Goal: Navigation & Orientation: Find specific page/section

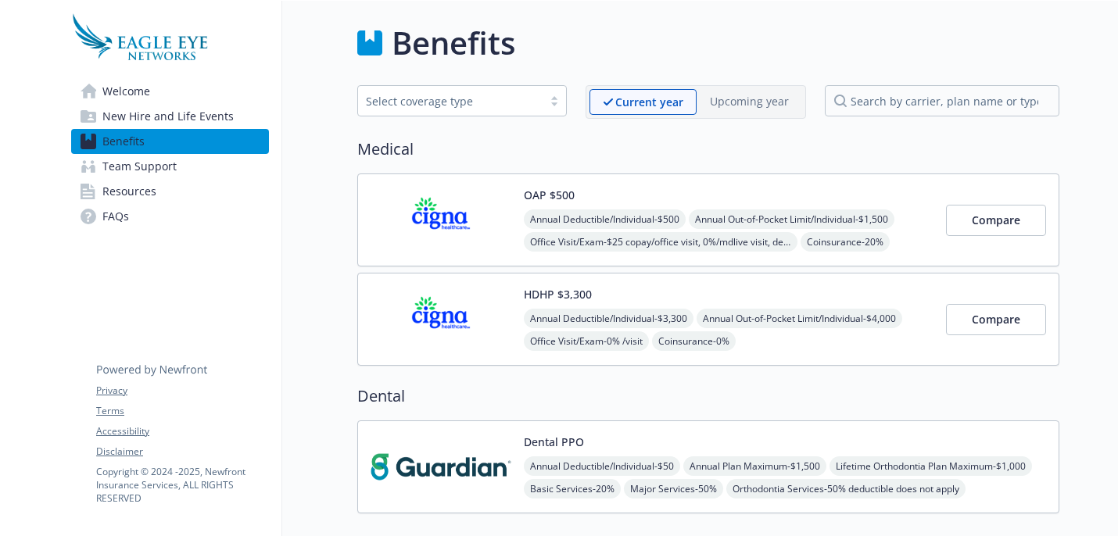
click at [147, 88] on span "Welcome" at bounding box center [126, 91] width 48 height 25
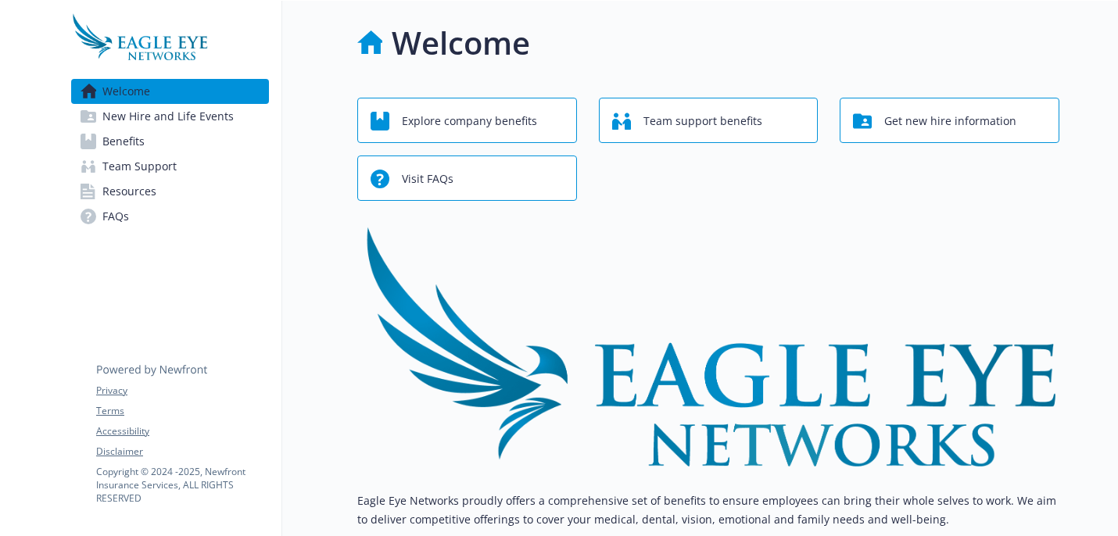
click at [183, 0] on html "Skip to main content Welcome New Hire and Life Events Benefits Team Support Res…" at bounding box center [559, 268] width 1118 height 536
